Goal: Information Seeking & Learning: Check status

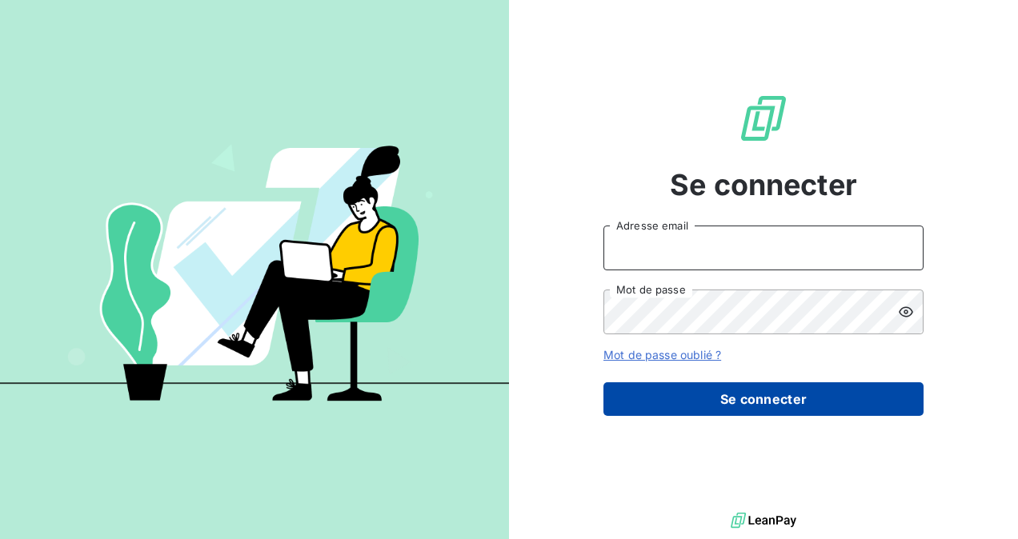
type input "[EMAIL_ADDRESS][DOMAIN_NAME]"
click at [743, 402] on button "Se connecter" at bounding box center [763, 400] width 320 height 34
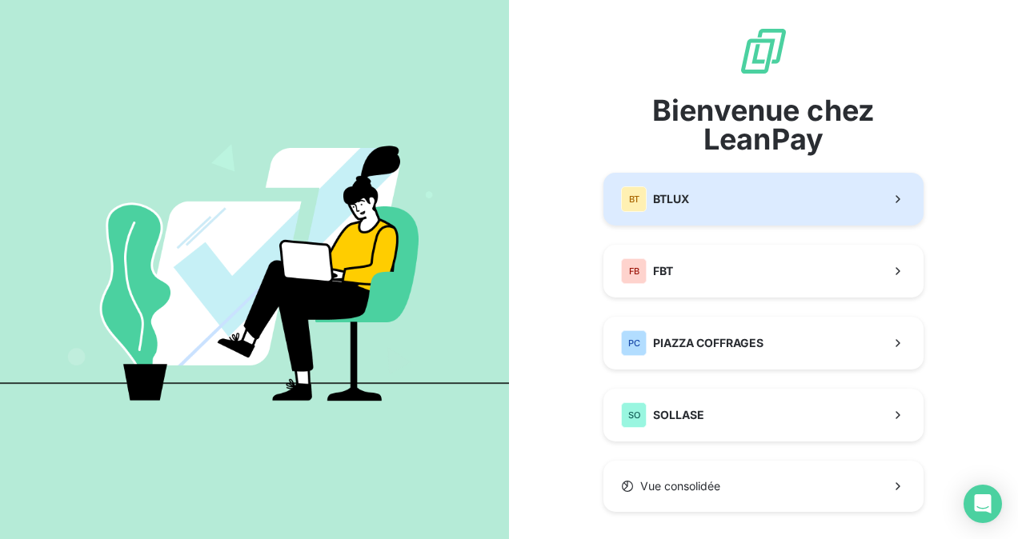
click at [671, 198] on span "BTLUX" at bounding box center [671, 199] width 36 height 16
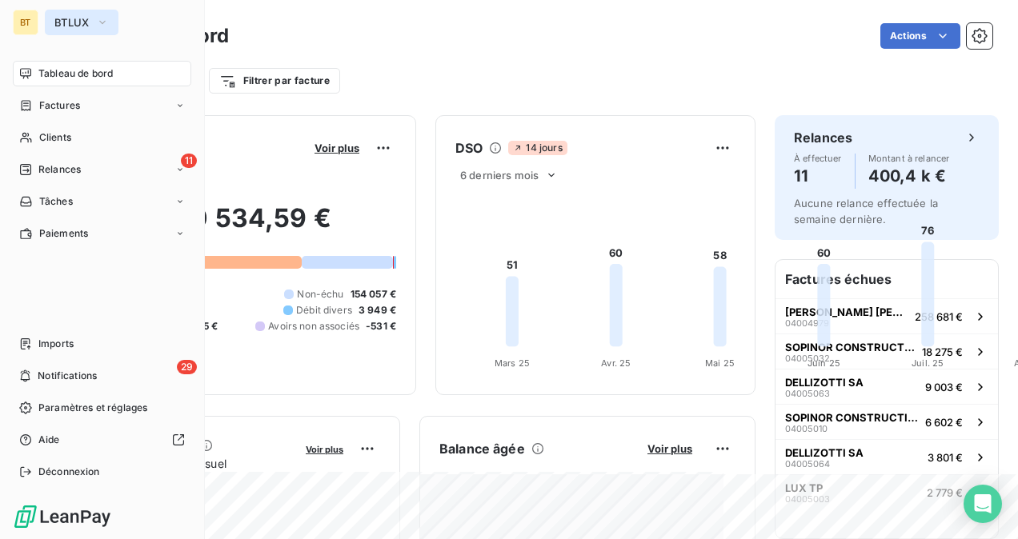
click at [92, 19] on button "BTLUX" at bounding box center [82, 23] width 74 height 26
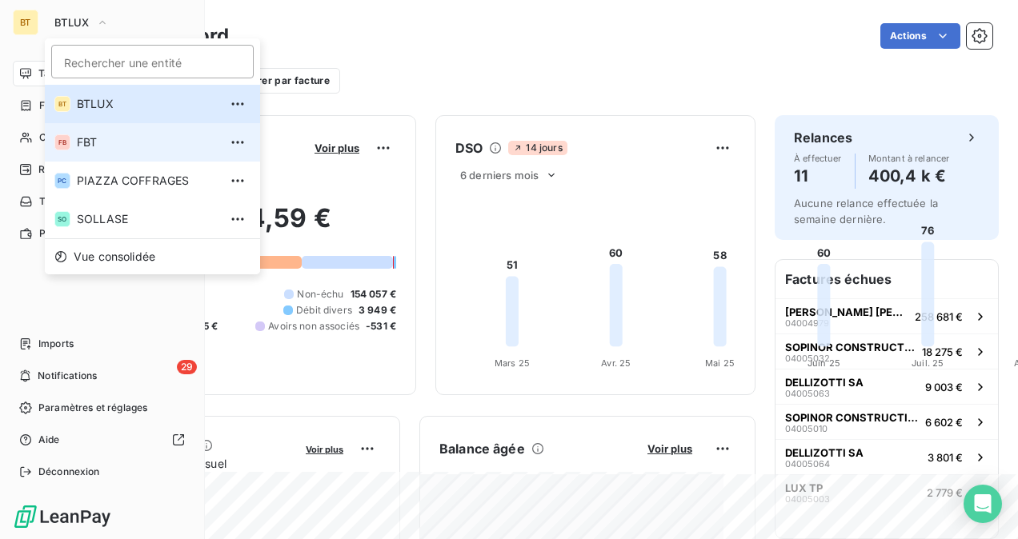
click at [128, 147] on span "FBT" at bounding box center [148, 142] width 142 height 16
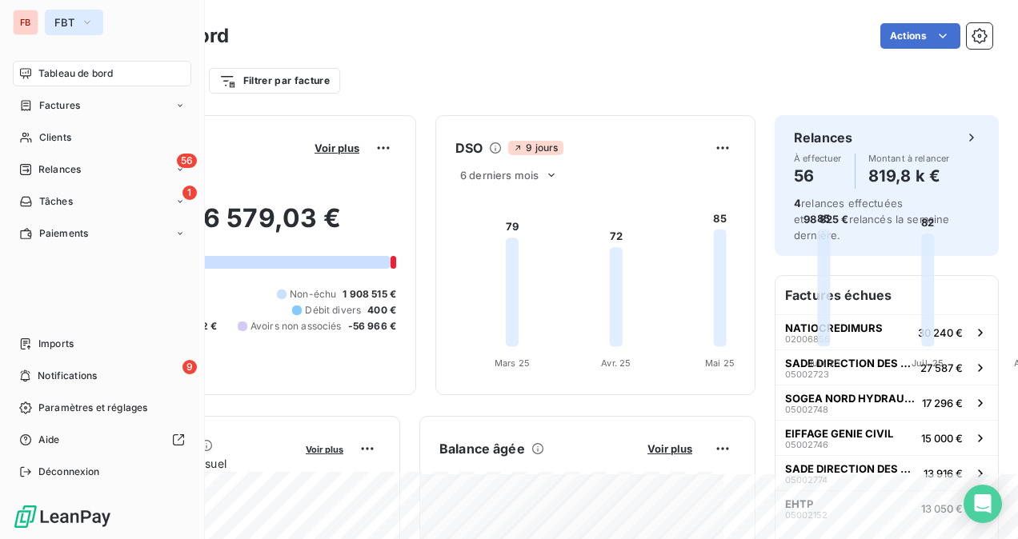
click at [91, 22] on icon "button" at bounding box center [87, 22] width 13 height 16
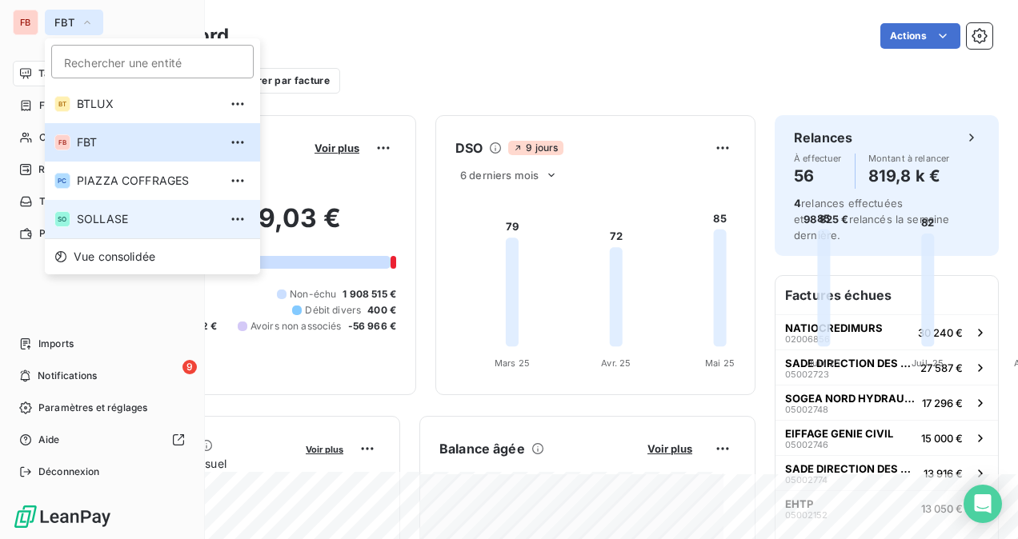
click at [118, 215] on span "SOLLASE" at bounding box center [148, 219] width 142 height 16
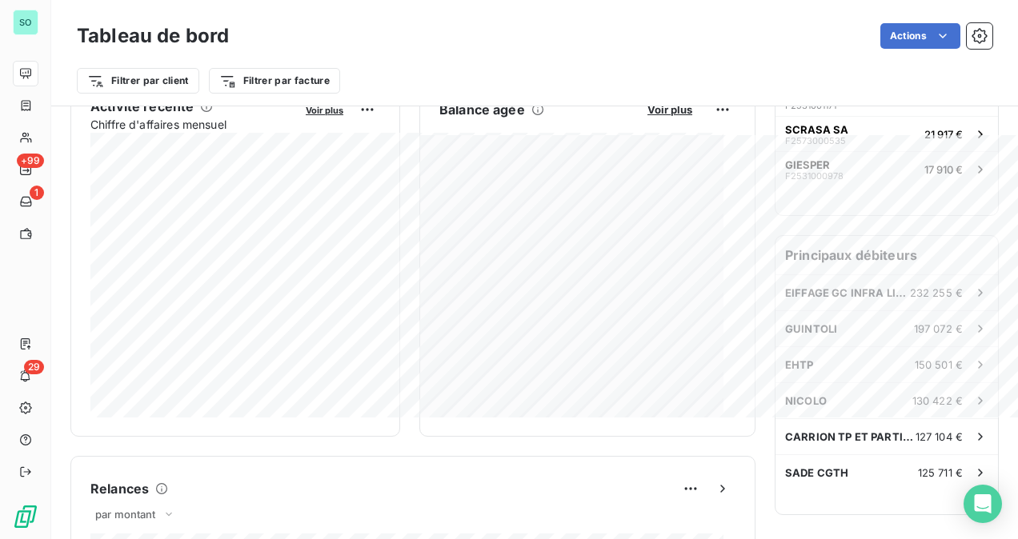
scroll to position [339, 0]
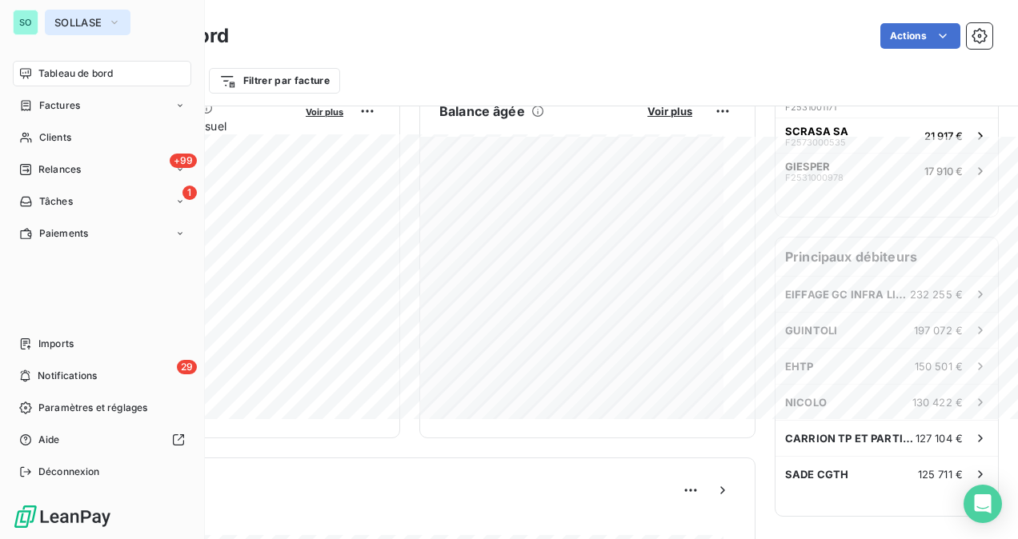
click at [99, 22] on span "SOLLASE" at bounding box center [77, 22] width 47 height 13
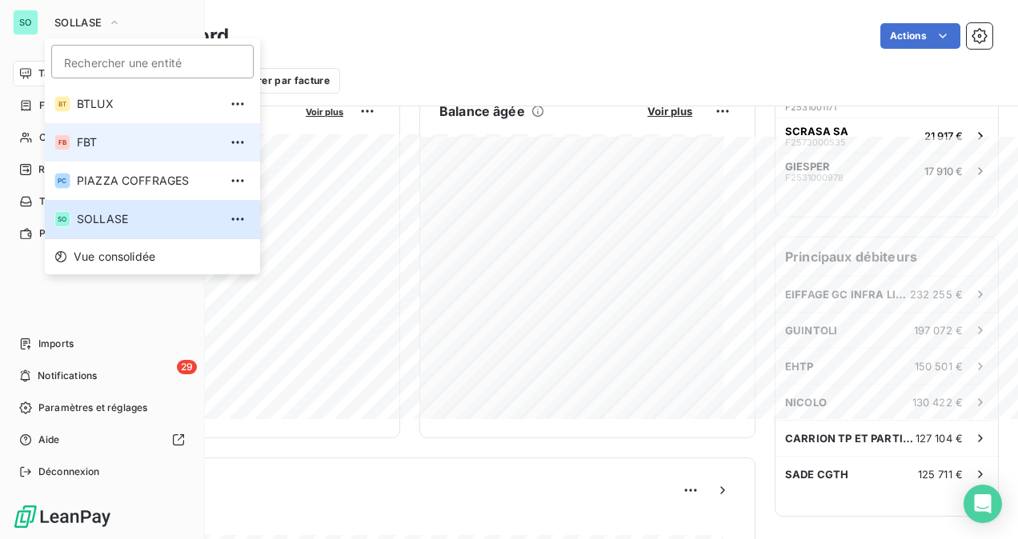
click at [98, 143] on span "FBT" at bounding box center [148, 142] width 142 height 16
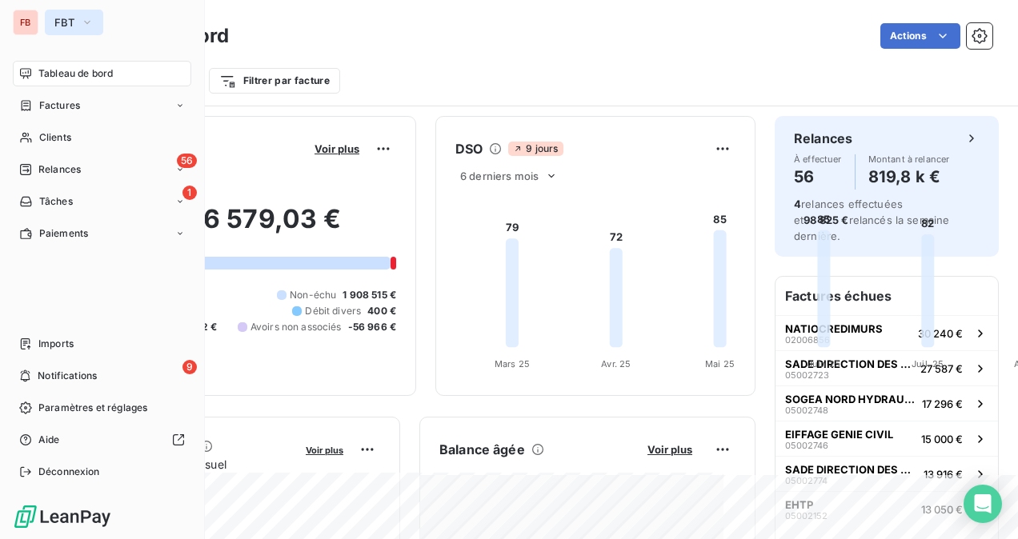
click at [72, 24] on span "FBT" at bounding box center [64, 22] width 20 height 13
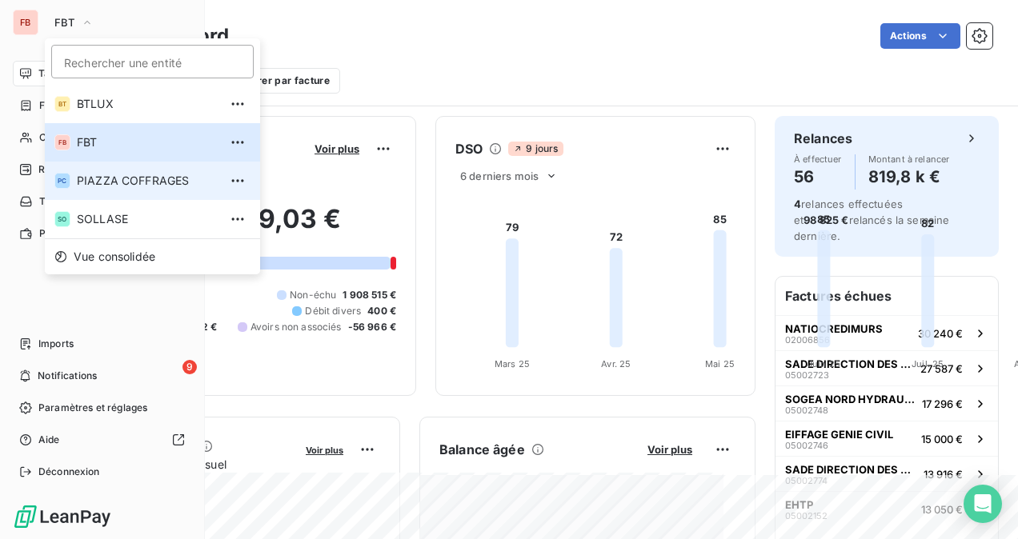
click at [120, 178] on span "PIAZZA COFFRAGES" at bounding box center [148, 181] width 142 height 16
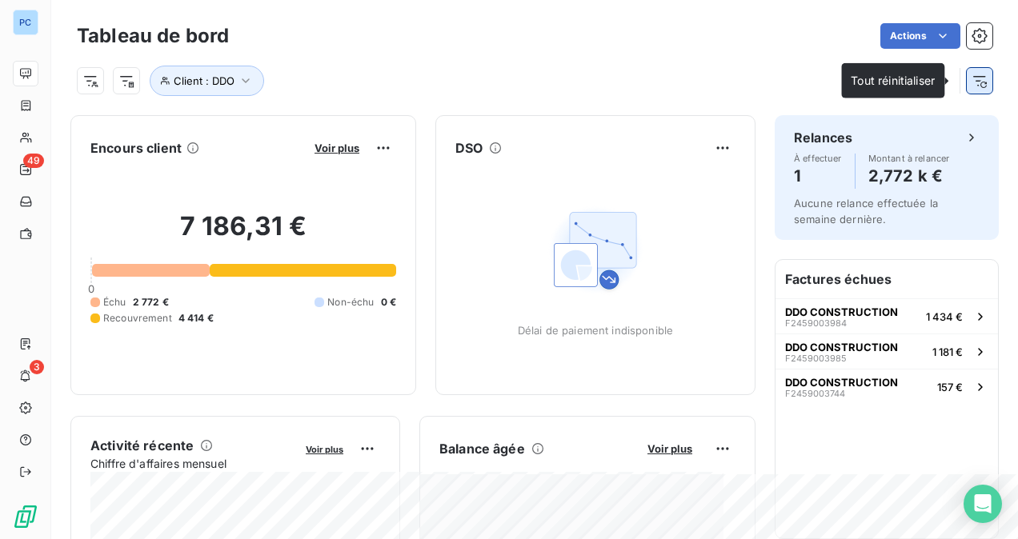
click at [972, 84] on icon "button" at bounding box center [980, 81] width 16 height 16
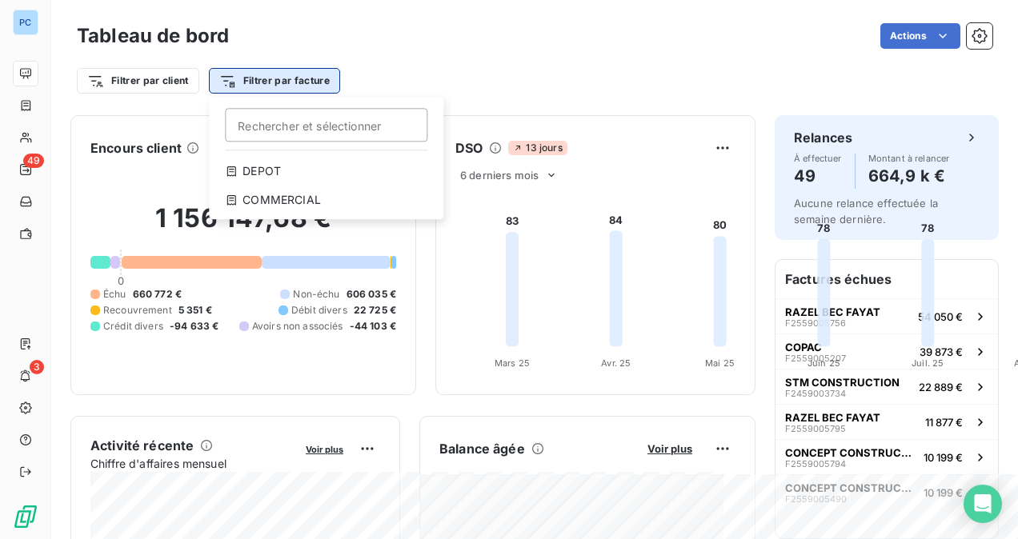
click at [325, 85] on html "PC 49 3 Tableau de bord Actions Filtrer par client Filtrer par facture Recherch…" at bounding box center [509, 269] width 1018 height 539
type input "D"
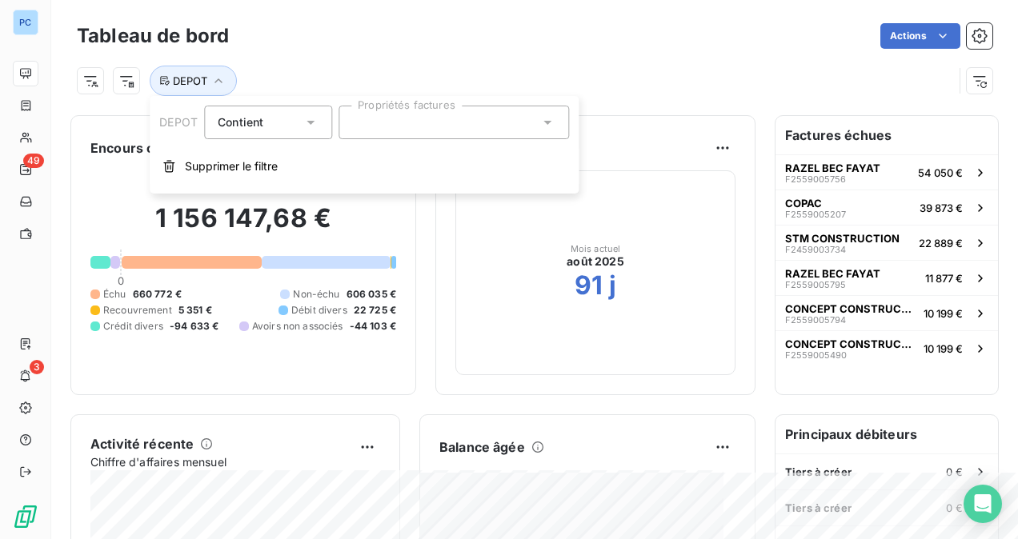
click at [312, 126] on icon at bounding box center [310, 122] width 16 height 16
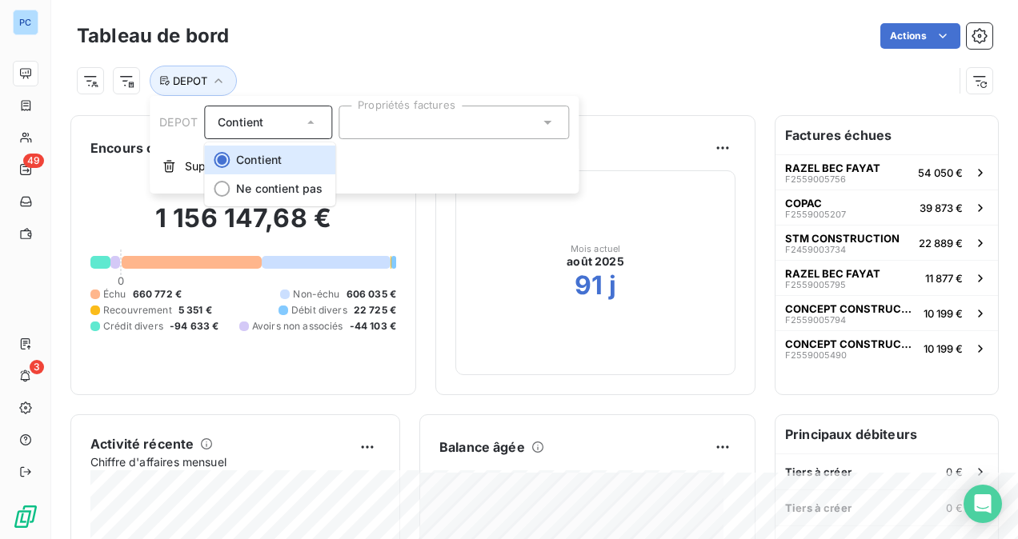
click at [312, 126] on icon at bounding box center [310, 122] width 16 height 16
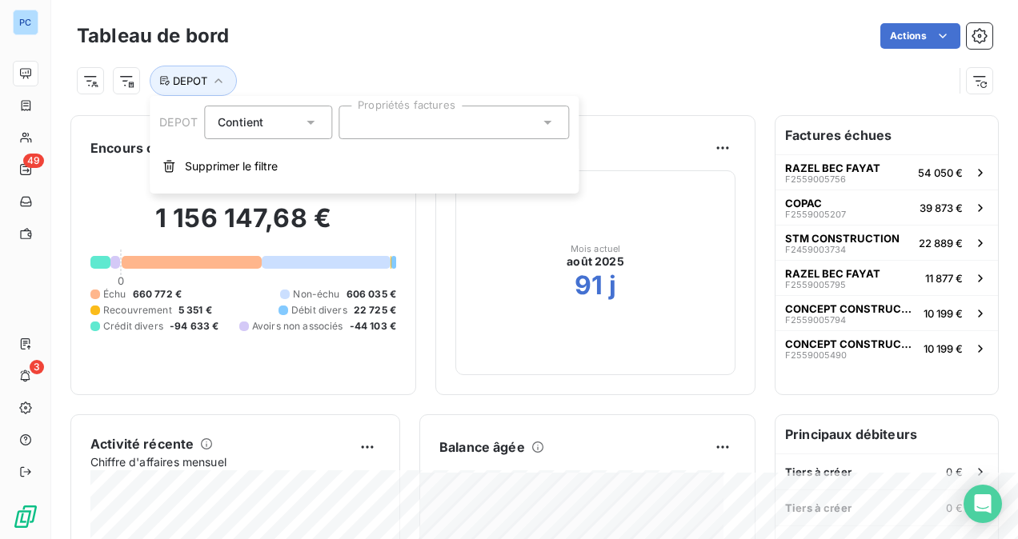
click at [477, 82] on div "DEPOT" at bounding box center [515, 81] width 876 height 30
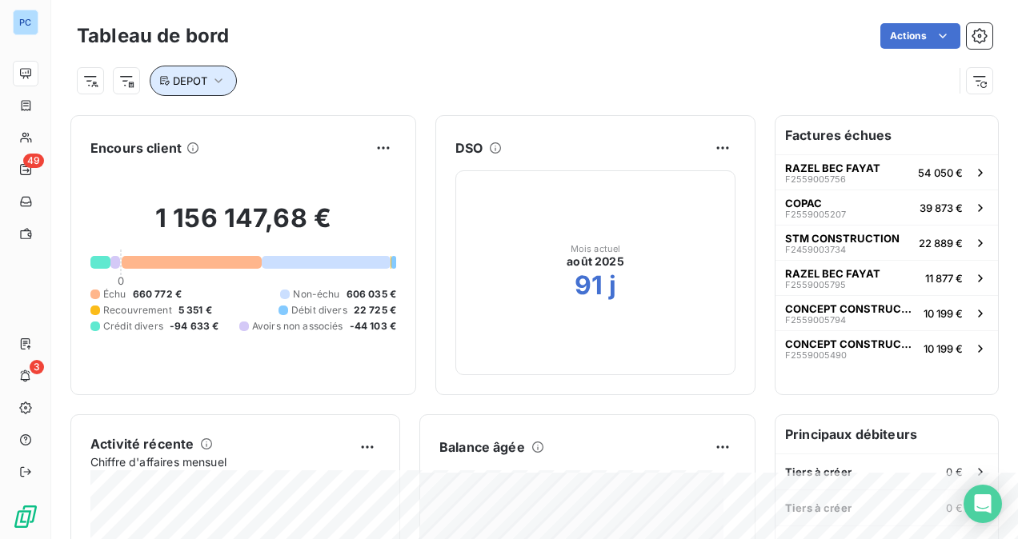
click at [217, 78] on icon "button" at bounding box center [218, 81] width 16 height 16
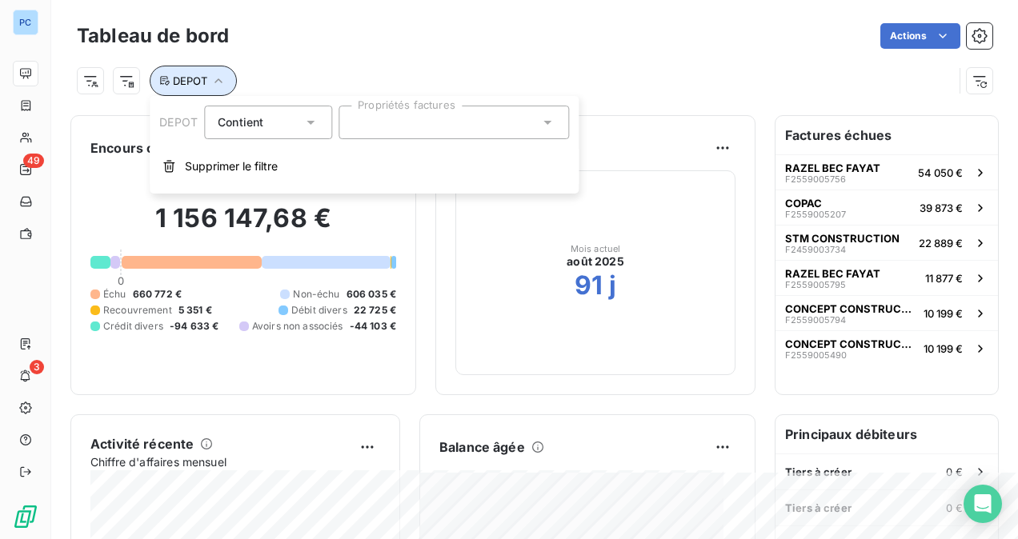
click at [218, 77] on icon "button" at bounding box center [218, 81] width 16 height 16
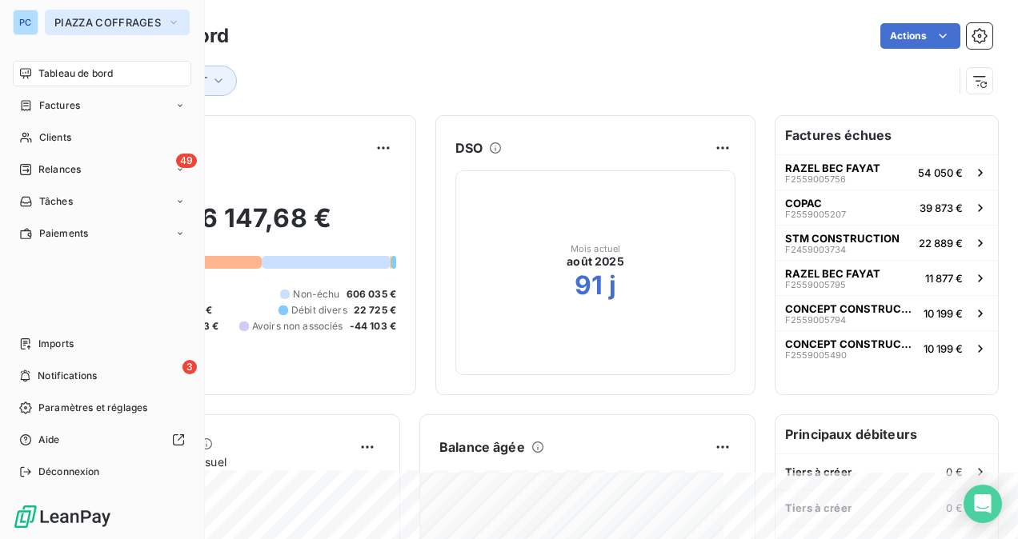
click at [158, 20] on span "PIAZZA COFFRAGES" at bounding box center [107, 22] width 106 height 13
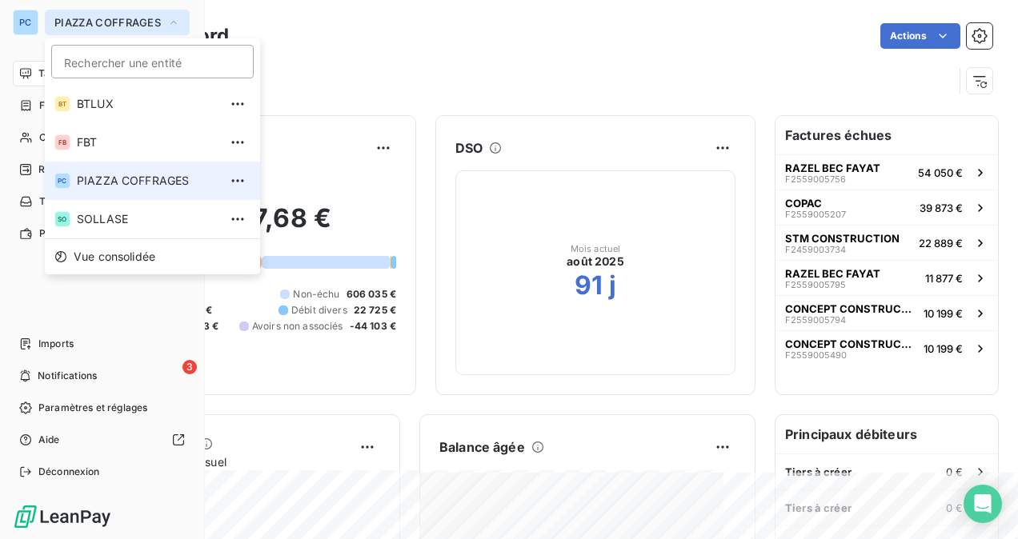
click at [158, 20] on span "PIAZZA COFFRAGES" at bounding box center [107, 22] width 106 height 13
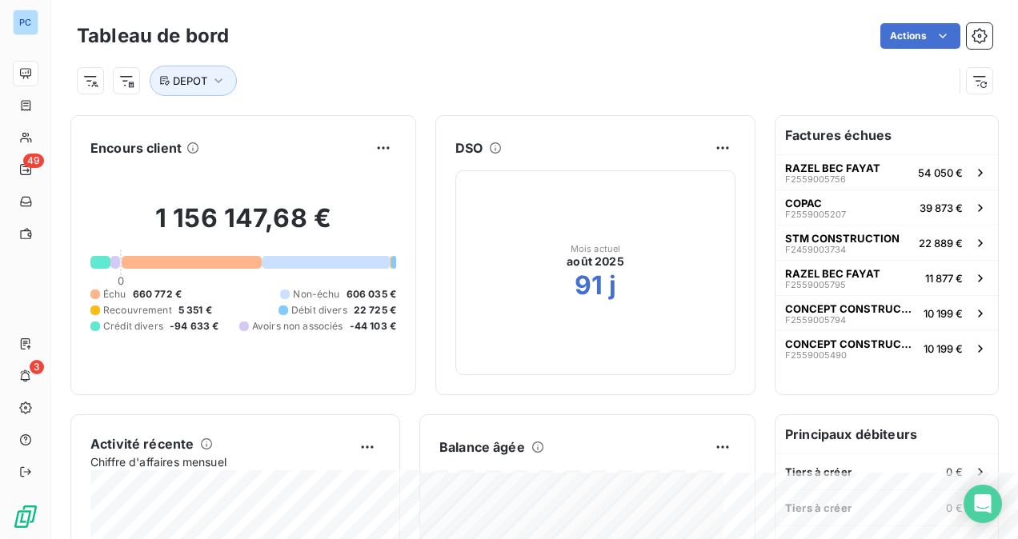
click at [408, 59] on div "DEPOT" at bounding box center [534, 74] width 915 height 43
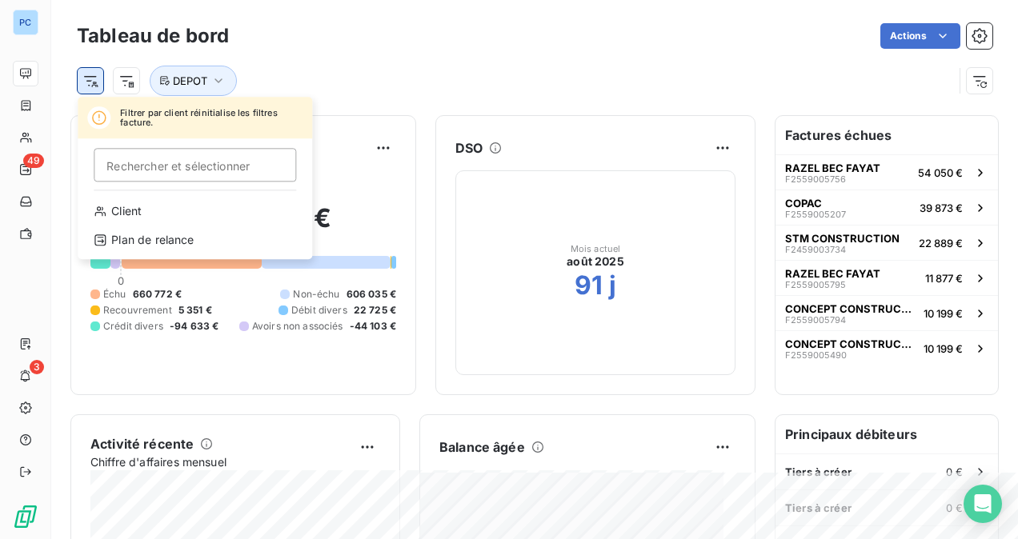
click at [93, 84] on html "PC 49 3 Tableau de bord Actions Filtrer par client réinitialise les filtres fac…" at bounding box center [509, 269] width 1018 height 539
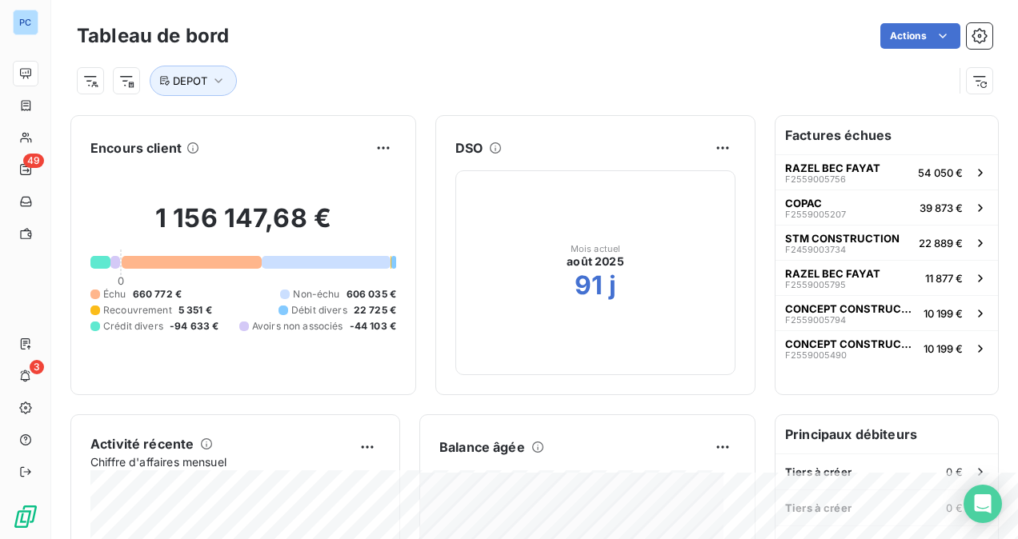
click at [134, 84] on html "PC 49 3 Tableau de bord Actions DEPOT Encours client 1 156 147,68 € 0 Échu 660 …" at bounding box center [509, 269] width 1018 height 539
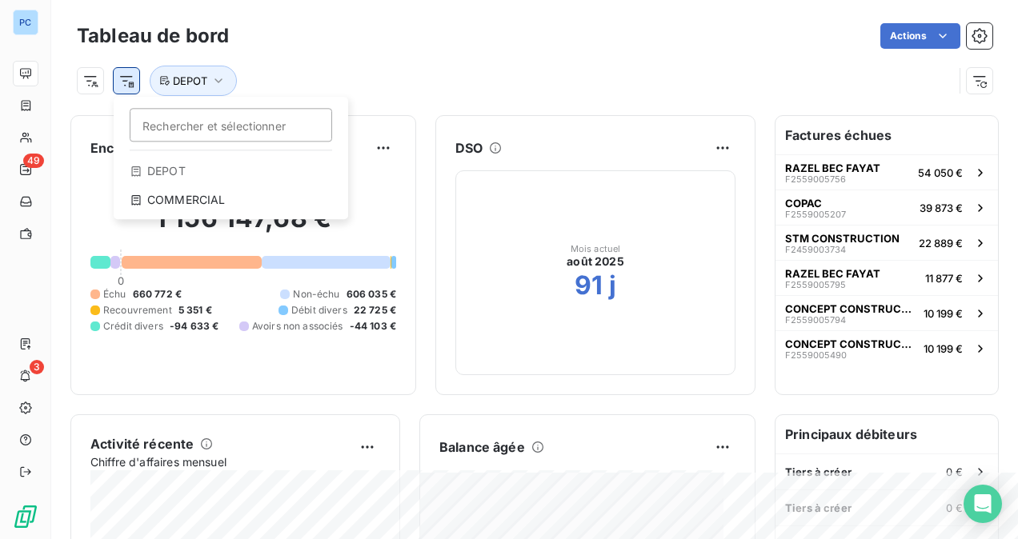
click at [128, 82] on html "PC 49 3 Tableau de bord Actions Rechercher et sélectionner DEPOT COMMERCIAL DEP…" at bounding box center [509, 269] width 1018 height 539
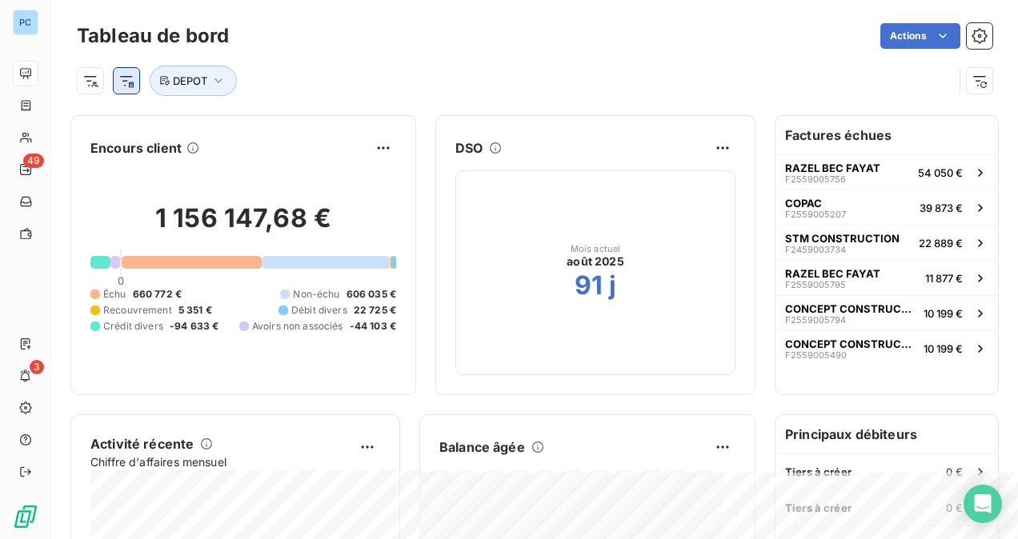
click at [128, 82] on html "PC 49 3 Tableau de bord Actions DEPOT Encours client 1 156 147,68 € 0 Échu 660 …" at bounding box center [509, 269] width 1018 height 539
click at [176, 148] on h6 "Encours client" at bounding box center [135, 147] width 91 height 19
click at [214, 83] on icon "button" at bounding box center [218, 81] width 16 height 16
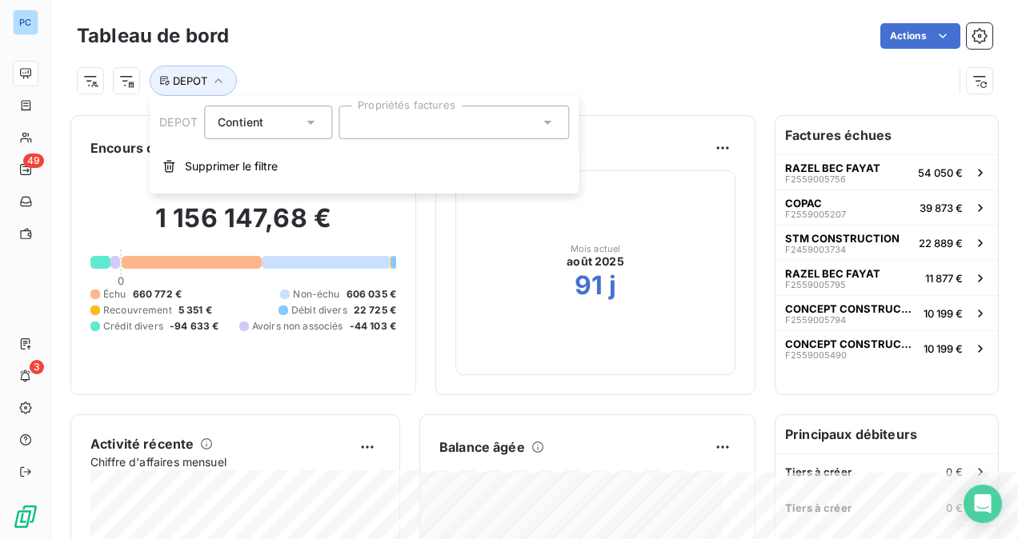
click at [313, 122] on icon at bounding box center [310, 122] width 16 height 16
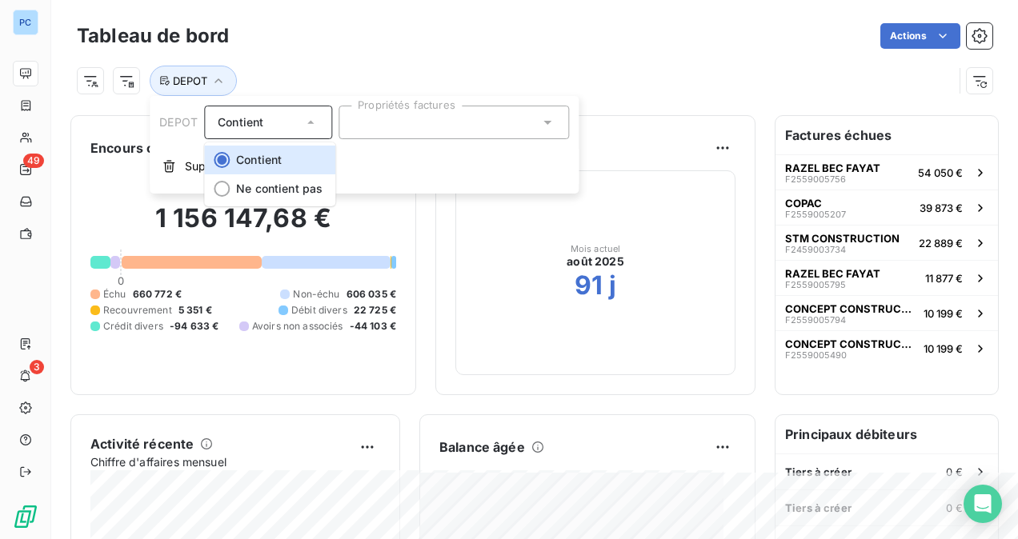
click at [197, 122] on span "DEPOT" at bounding box center [178, 122] width 38 height 14
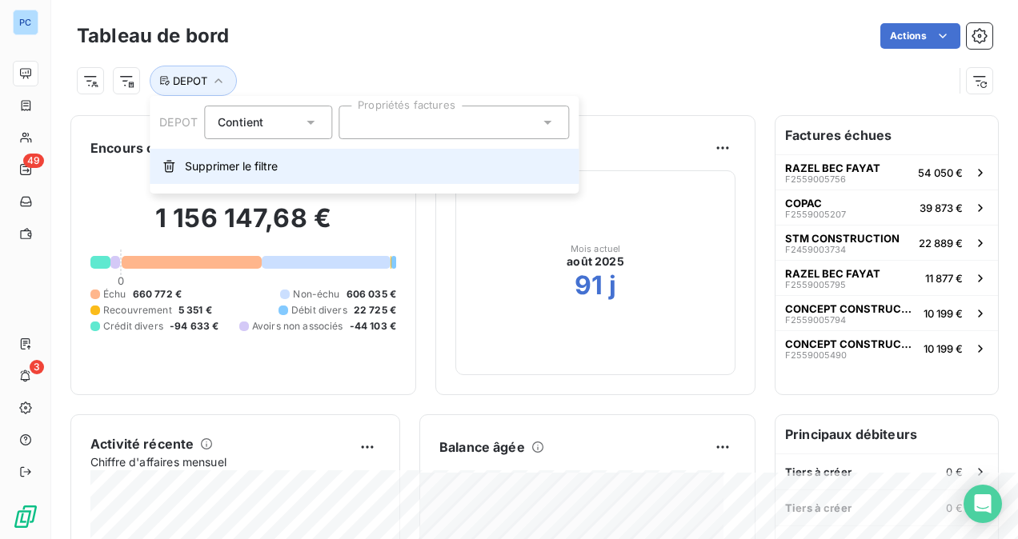
click at [179, 165] on button "Supprimer le filtre" at bounding box center [364, 166] width 429 height 35
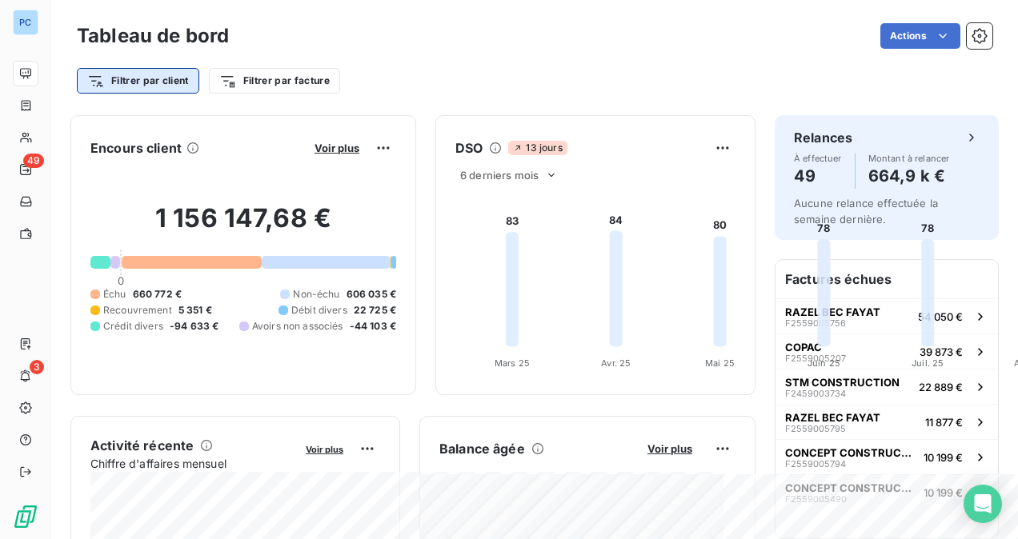
click at [163, 84] on html "PC 49 3 Tableau de bord Actions Filtrer par client Filtrer par facture Encours …" at bounding box center [509, 269] width 1018 height 539
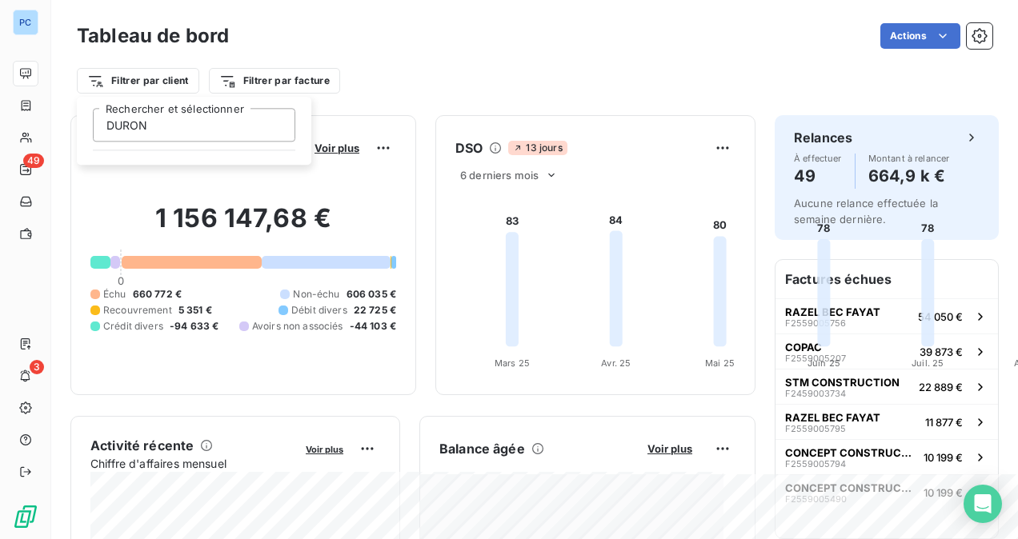
type input "DURON"
click at [281, 173] on html "PC 49 3 Tableau de bord Actions Filtrer par client DURON Rechercher et sélectio…" at bounding box center [509, 269] width 1018 height 539
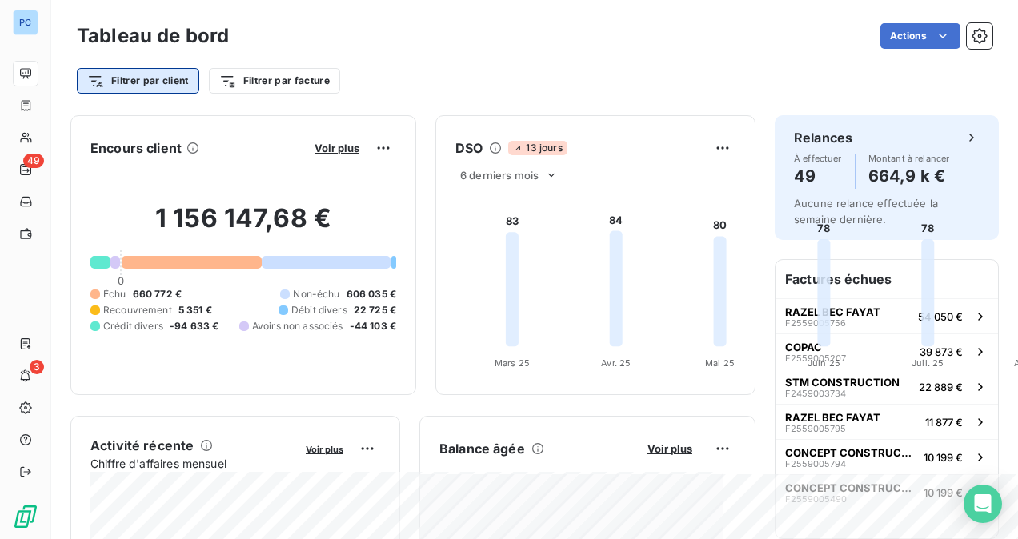
click at [122, 77] on html "PC 49 3 Tableau de bord Actions Filtrer par client Filtrer par facture Encours …" at bounding box center [509, 269] width 1018 height 539
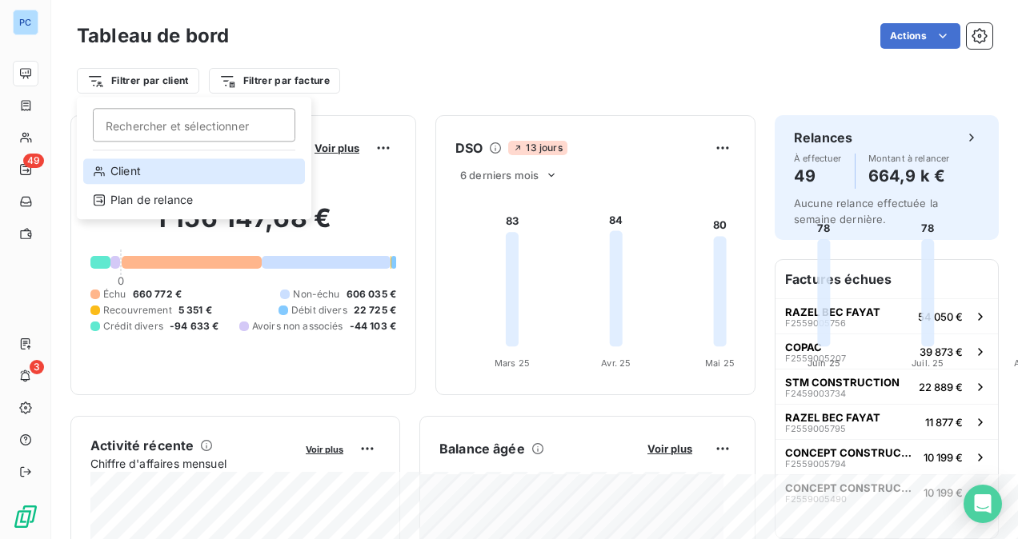
click at [122, 170] on div "Client" at bounding box center [194, 171] width 222 height 26
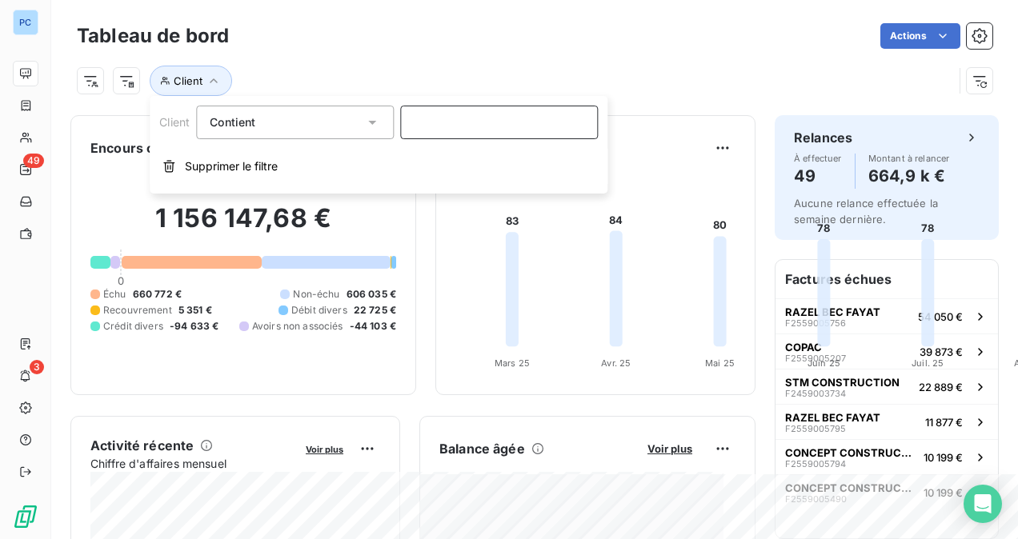
click at [522, 130] on input at bounding box center [499, 123] width 198 height 34
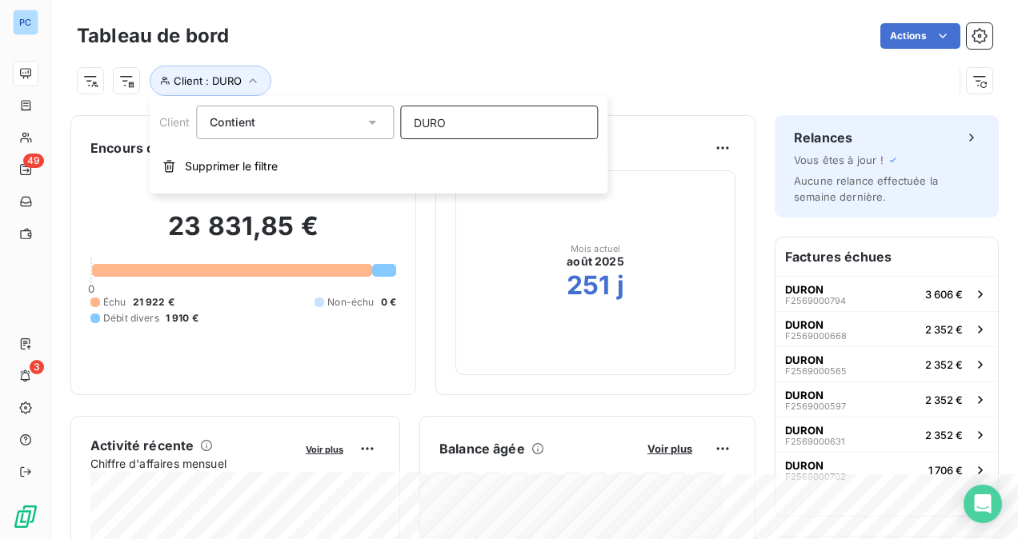
type input "DURON"
click at [396, 337] on div "23 831,85 € 0 Échu 21 922 € Non-échu 0 € Débit divers 1 910 €" at bounding box center [243, 268] width 306 height 214
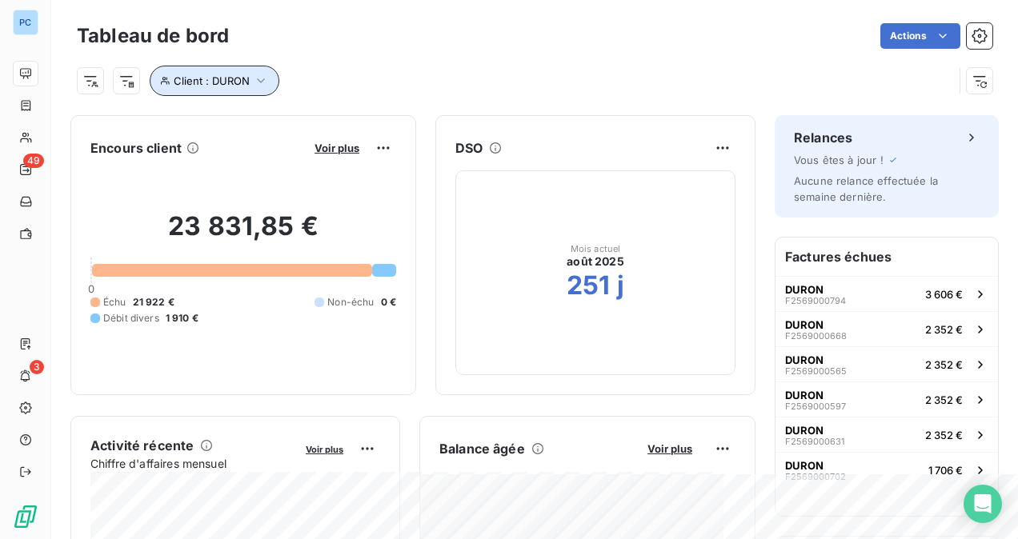
click at [261, 74] on icon "button" at bounding box center [261, 81] width 16 height 16
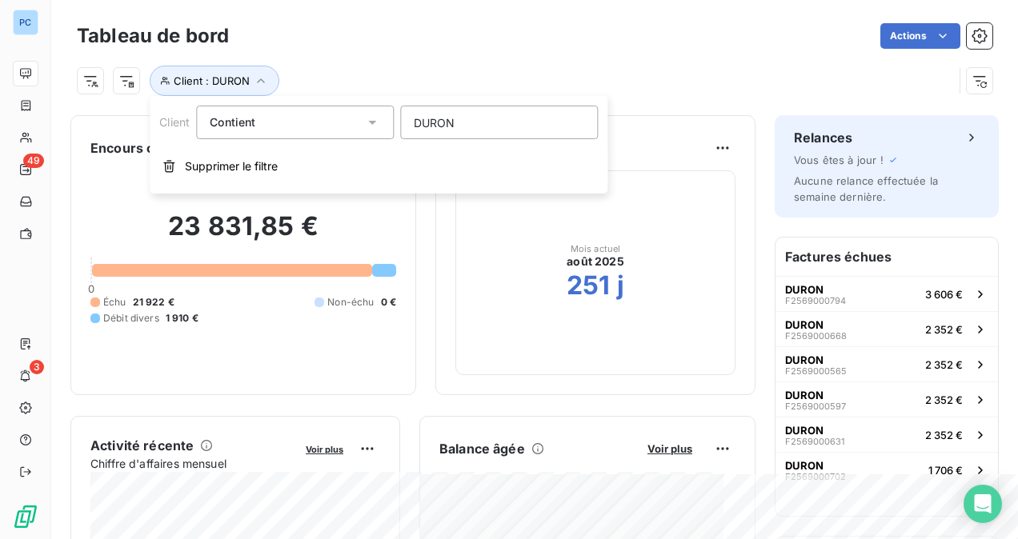
drag, startPoint x: 465, startPoint y: 127, endPoint x: 354, endPoint y: 114, distance: 112.0
click at [354, 114] on div "Client Contient like DURON" at bounding box center [378, 123] width 439 height 34
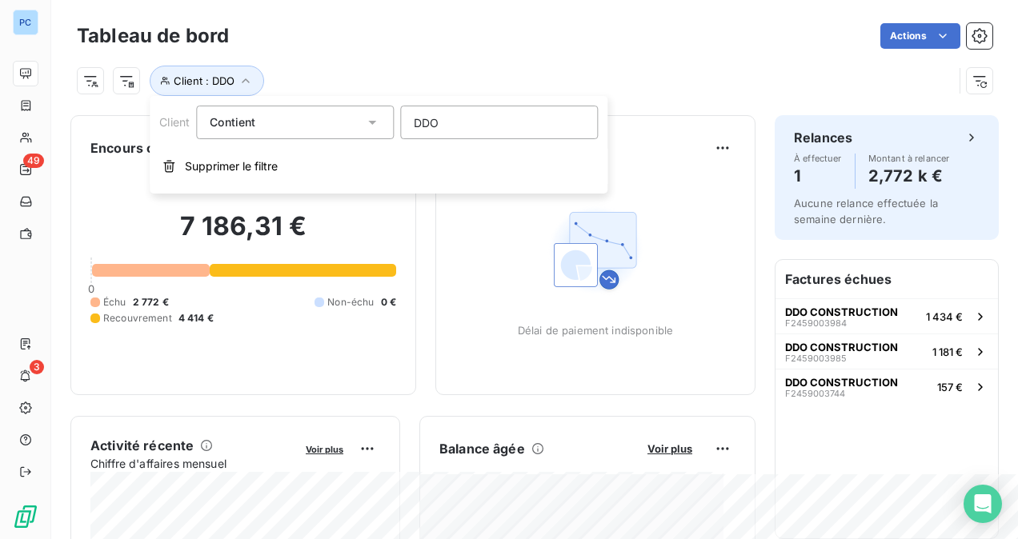
type input "DDO"
